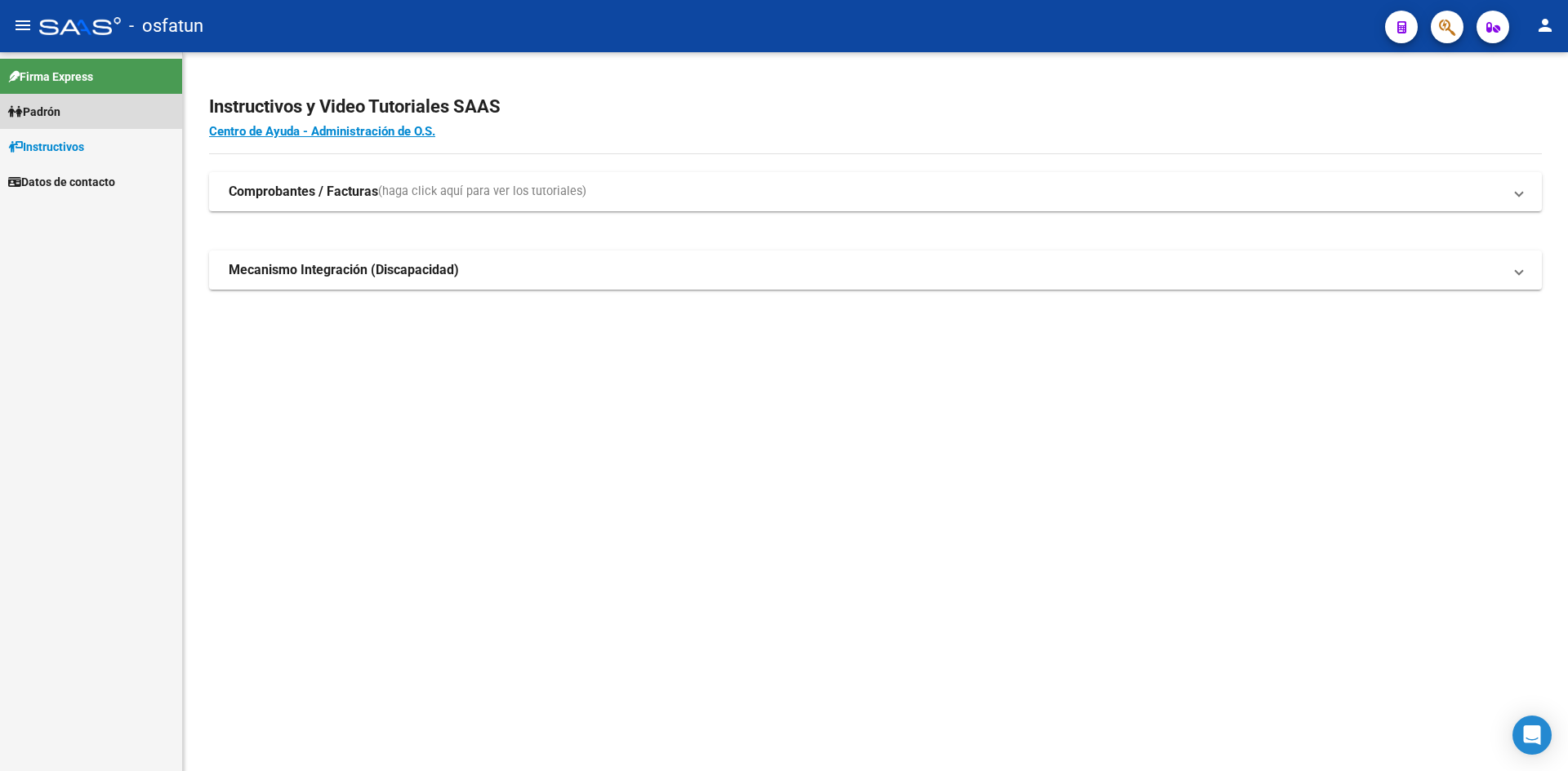
click at [69, 110] on link "Padrón" at bounding box center [91, 111] width 182 height 35
click at [108, 142] on link "Análisis Afiliado" at bounding box center [91, 146] width 182 height 35
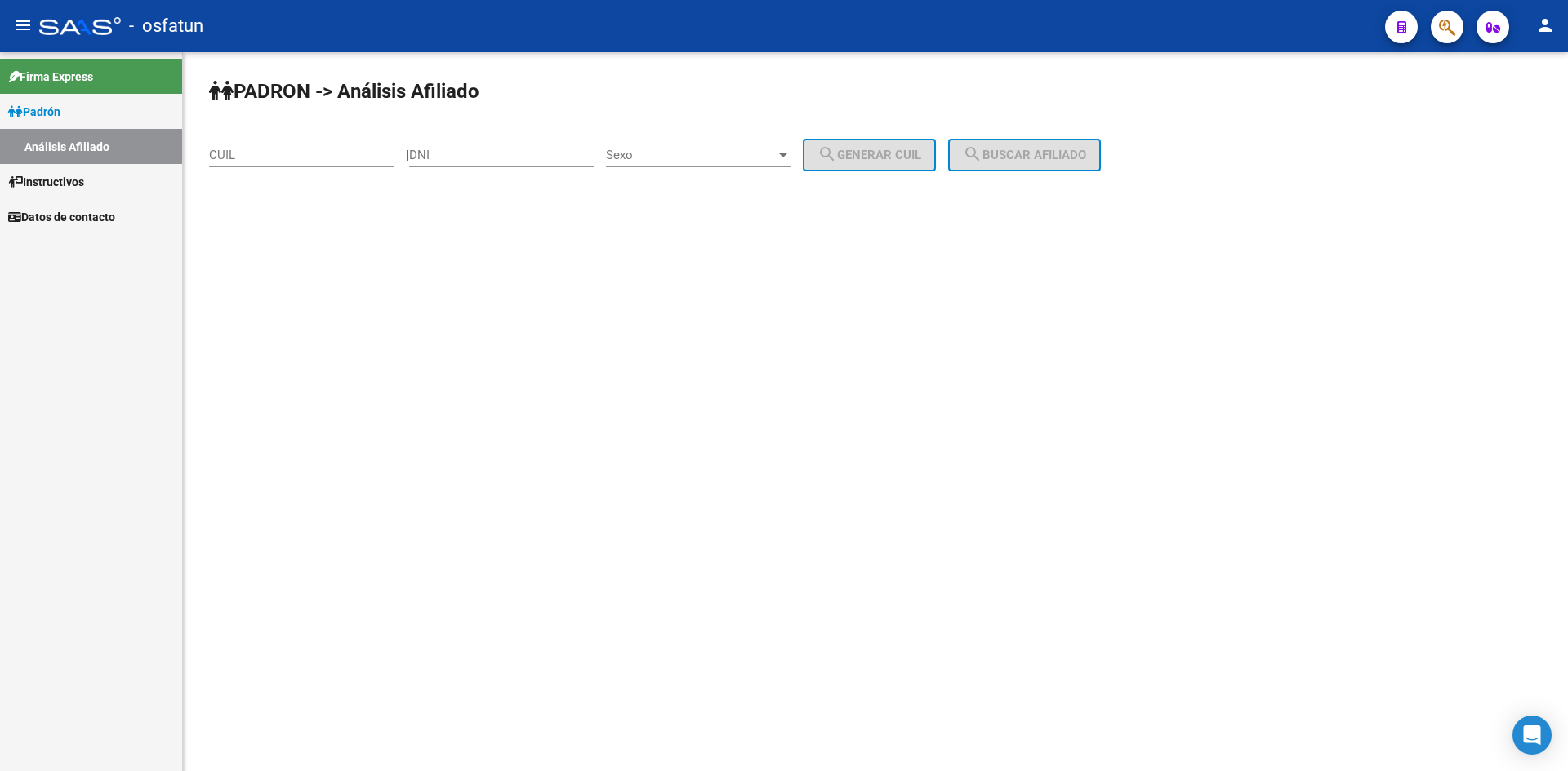
click at [288, 154] on input "CUIL" at bounding box center [301, 155] width 184 height 15
paste input "20-38439333-1"
type input "20-38439333-1"
click at [481, 153] on input "DNI" at bounding box center [501, 155] width 184 height 15
paste input "38439333"
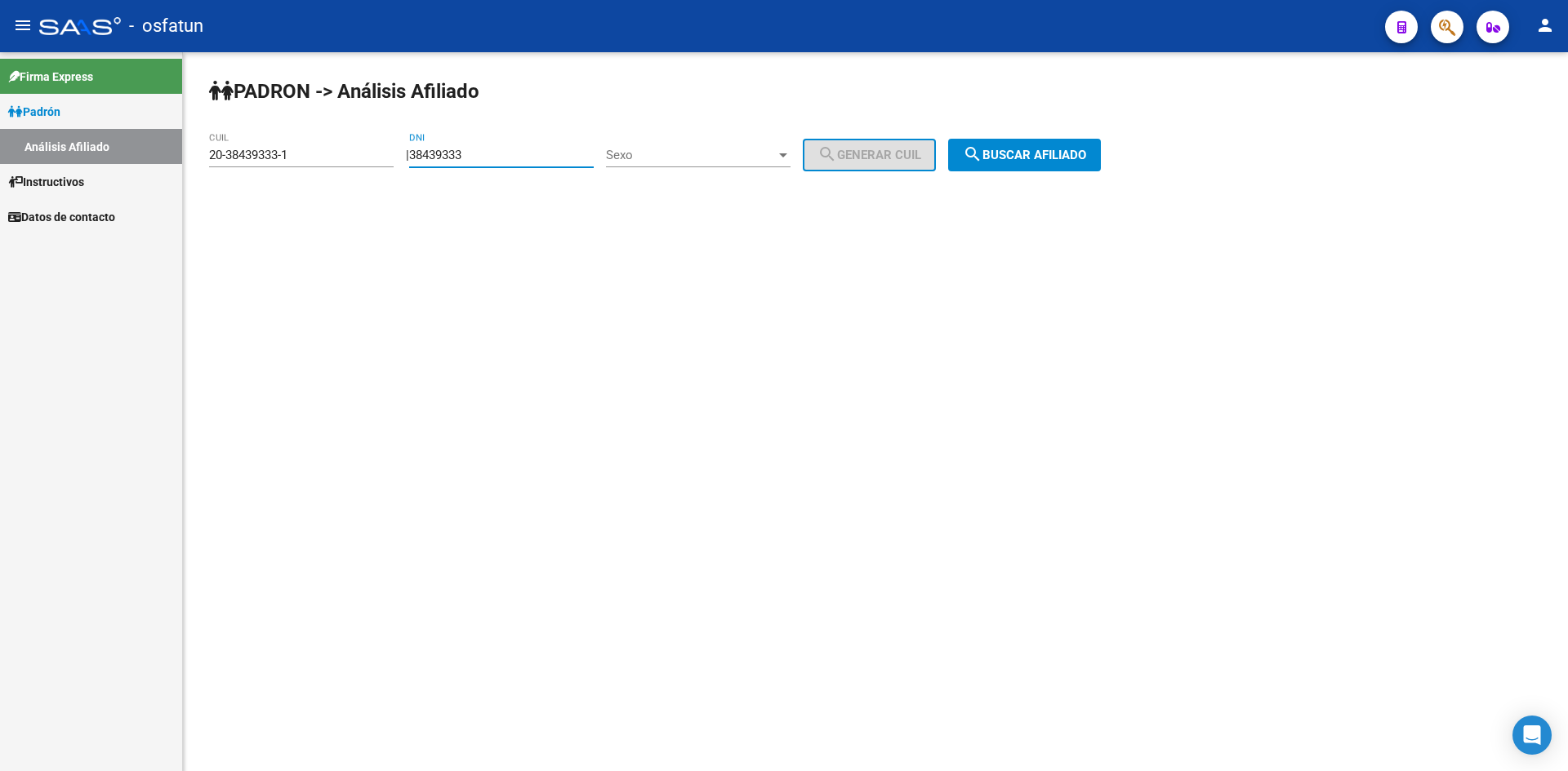
type input "38439333"
click at [731, 150] on span "Sexo" at bounding box center [690, 155] width 170 height 15
click at [705, 160] on span "Masculino" at bounding box center [716, 156] width 184 height 37
click at [1011, 164] on button "search Buscar afiliado" at bounding box center [1025, 155] width 153 height 33
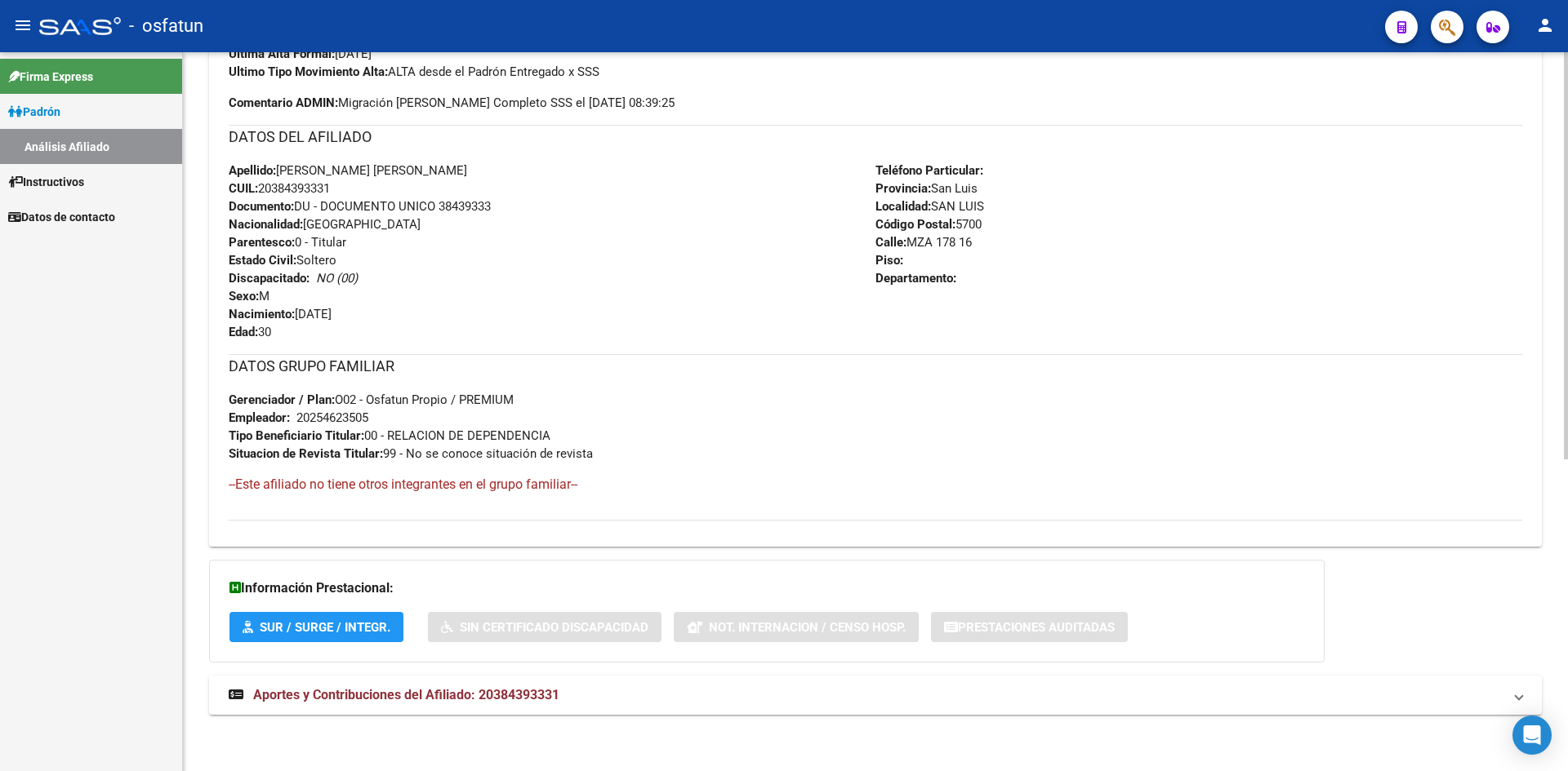
scroll to position [549, 0]
click at [502, 692] on span "Aportes y Contribuciones del Afiliado: 20384393331" at bounding box center [406, 694] width 306 height 15
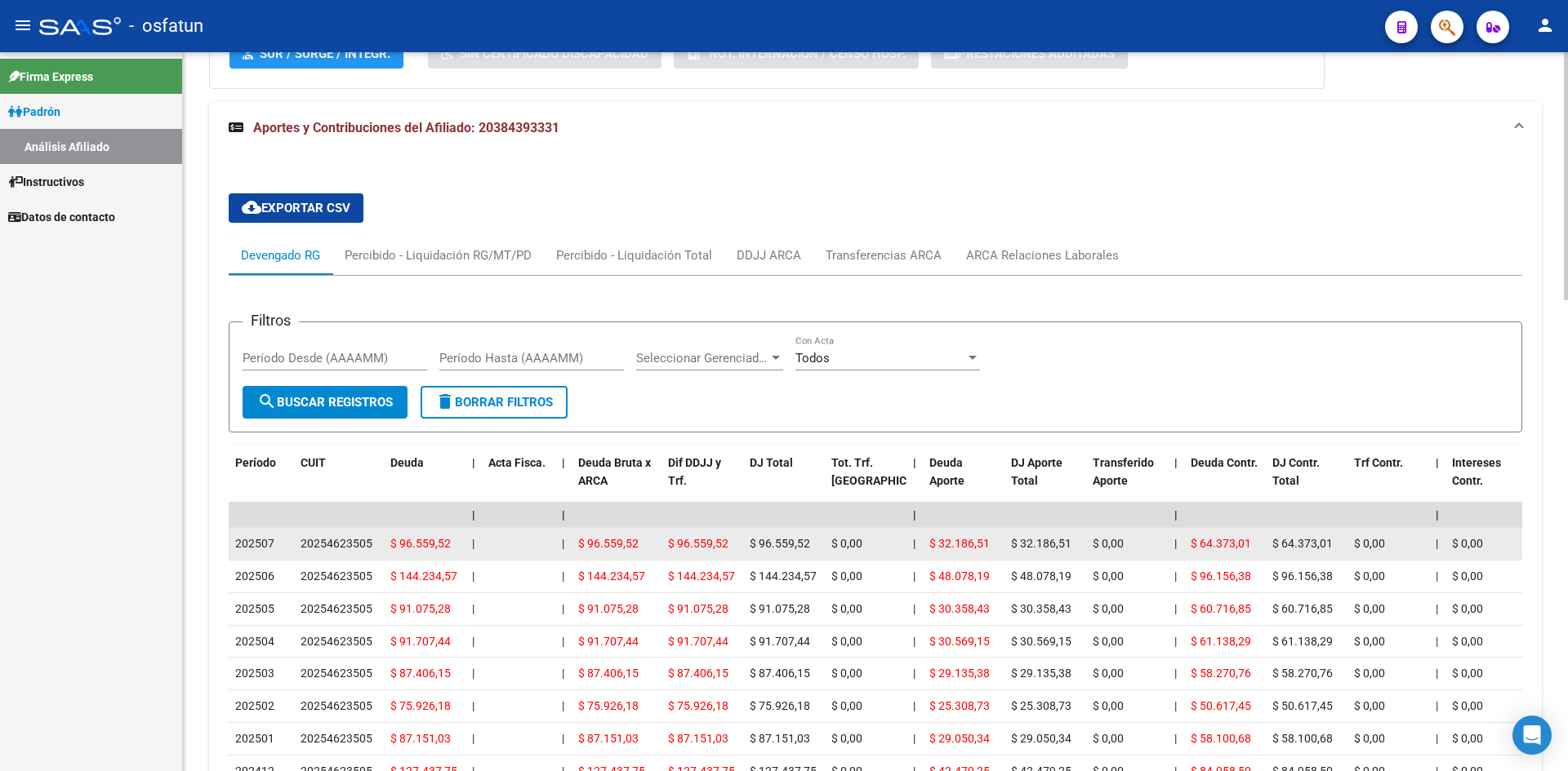
scroll to position [1368, 0]
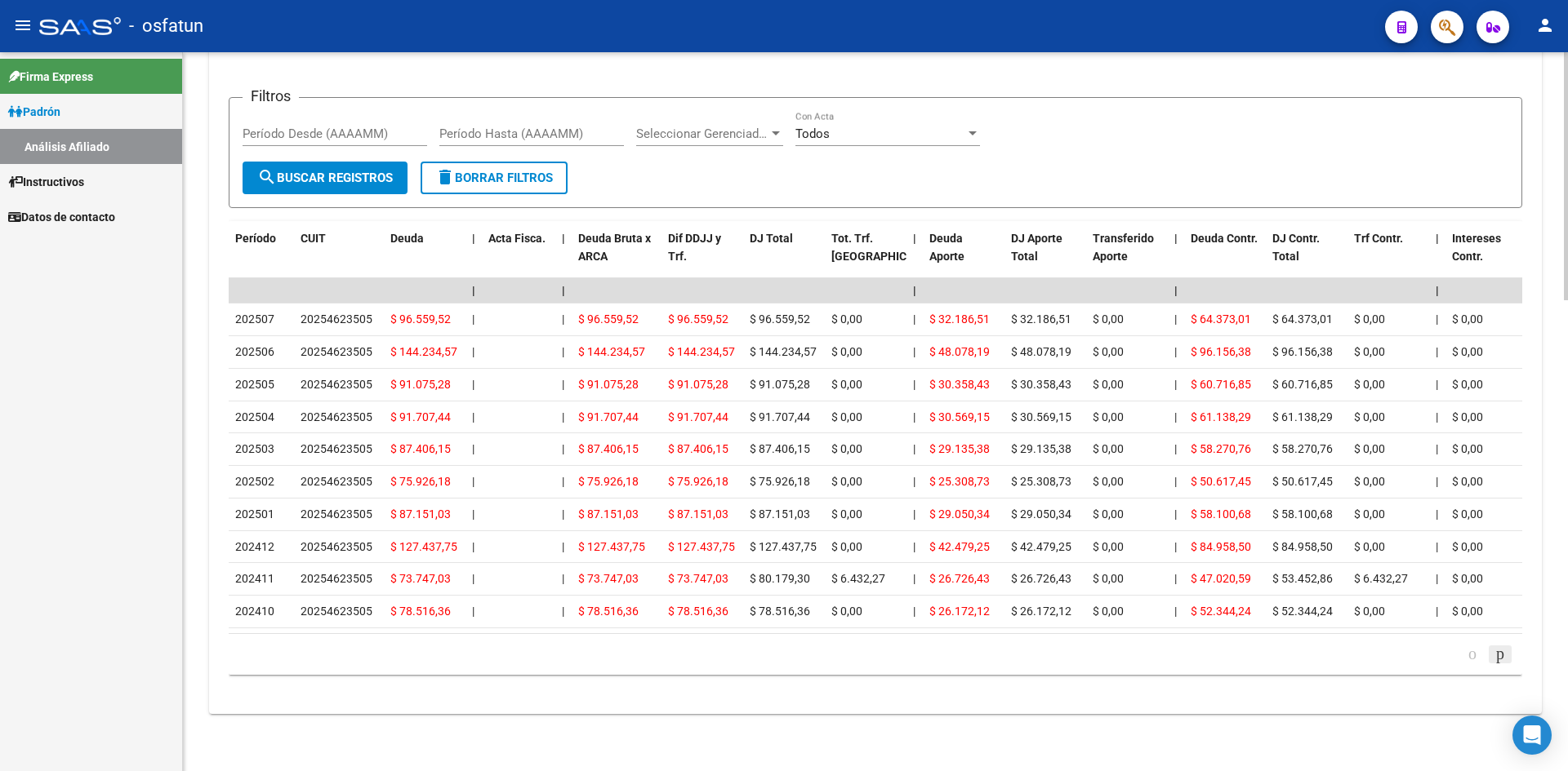
click at [1497, 653] on icon "go to next page" at bounding box center [1500, 654] width 13 height 19
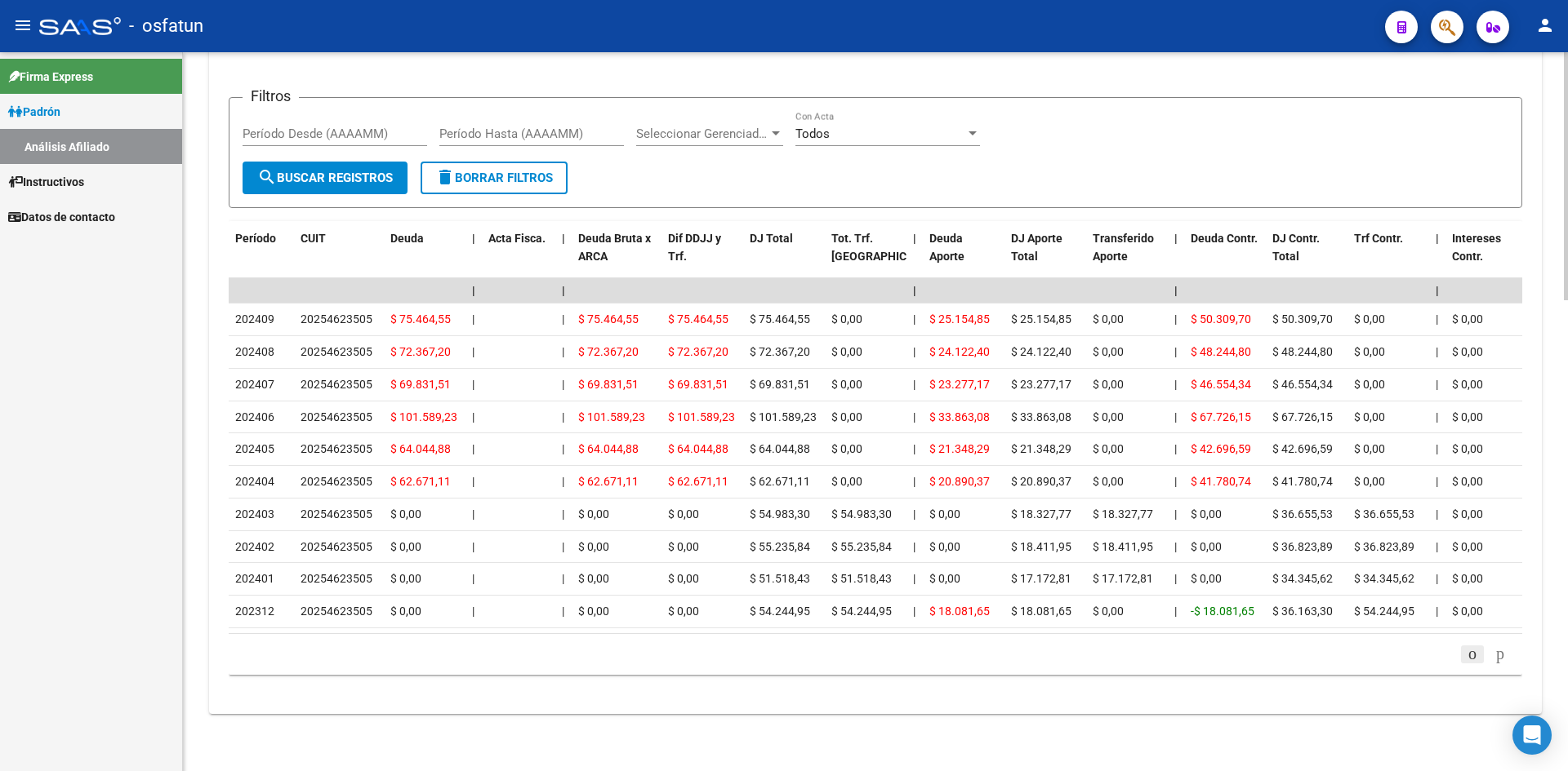
click at [1466, 654] on icon "go to previous page" at bounding box center [1472, 654] width 13 height 19
